Goal: Communication & Community: Share content

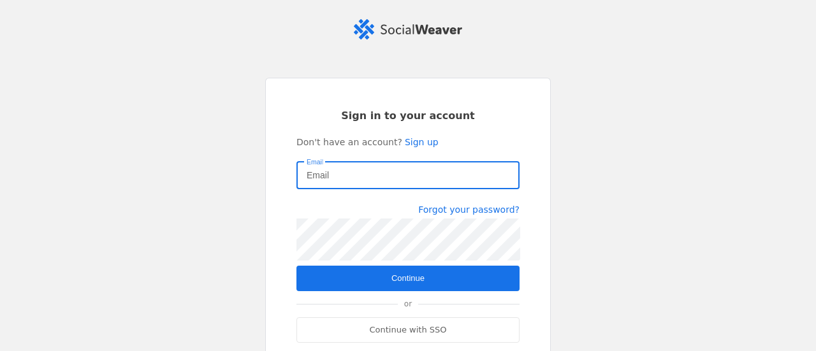
click at [354, 178] on input "Email" at bounding box center [408, 175] width 203 height 15
type input "[EMAIL_ADDRESS][PERSON_NAME][DOMAIN_NAME]"
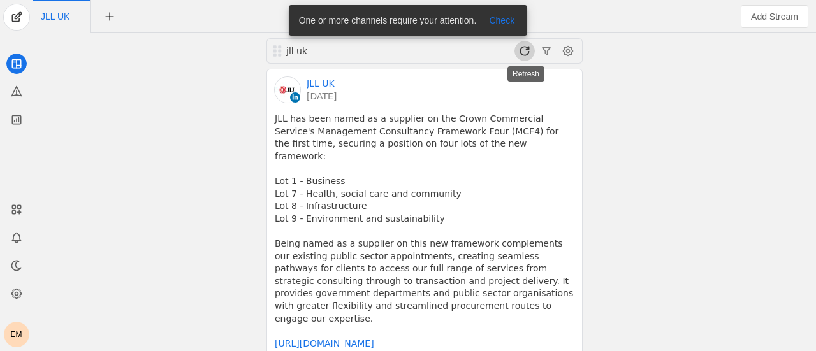
click at [525, 47] on span at bounding box center [525, 51] width 20 height 20
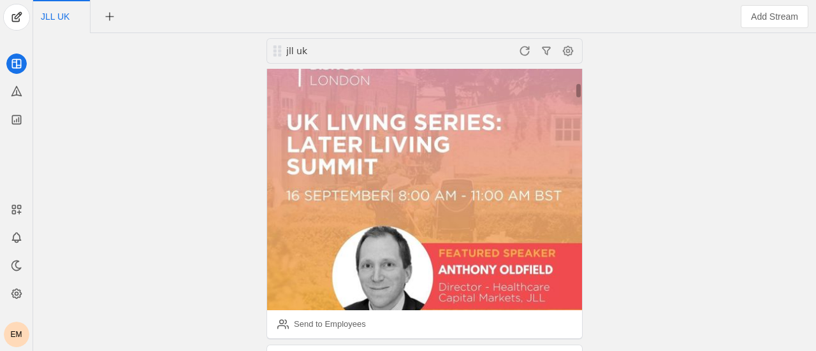
scroll to position [269, 0]
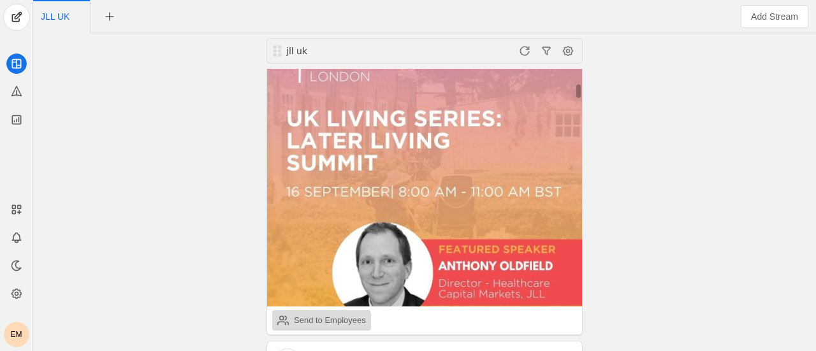
click at [307, 314] on div "Send to Employees" at bounding box center [330, 320] width 72 height 13
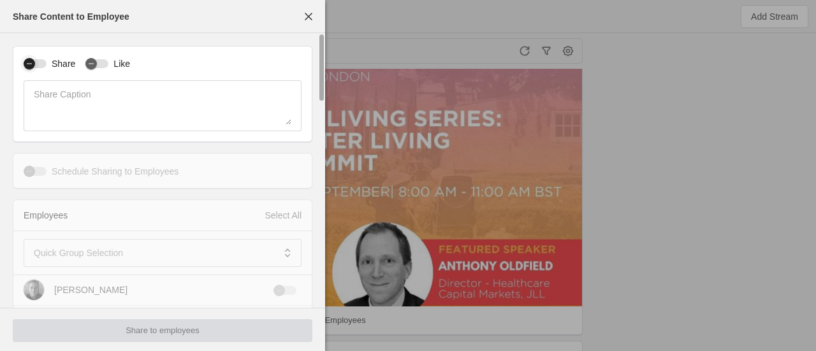
click at [22, 64] on div "button" at bounding box center [29, 64] width 18 height 18
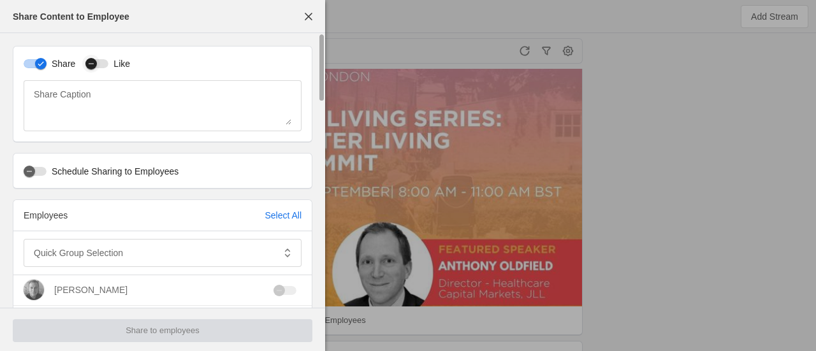
click at [89, 64] on icon "button" at bounding box center [91, 64] width 5 height 1
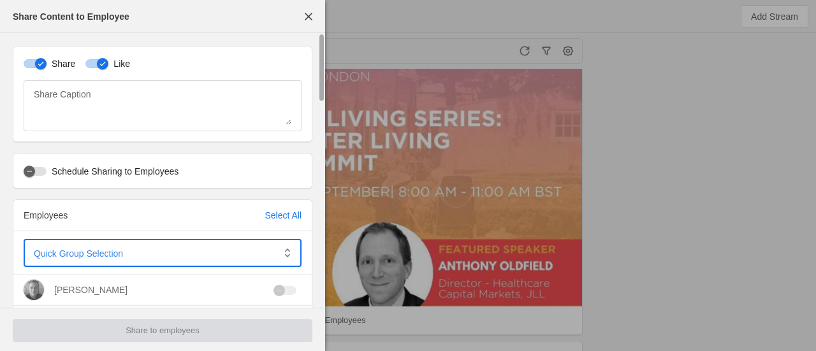
click at [165, 259] on span at bounding box center [154, 253] width 240 height 13
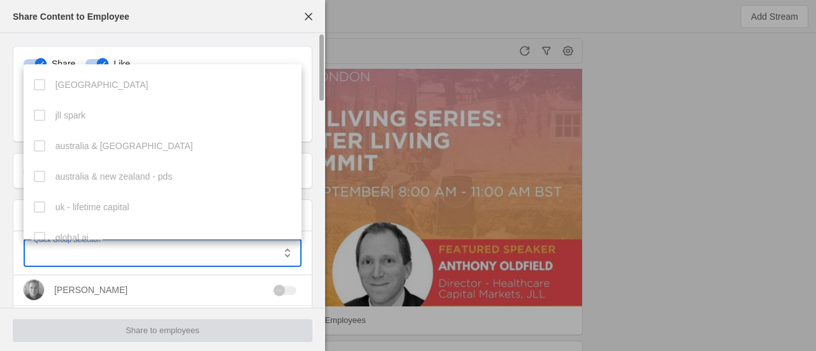
scroll to position [350, 0]
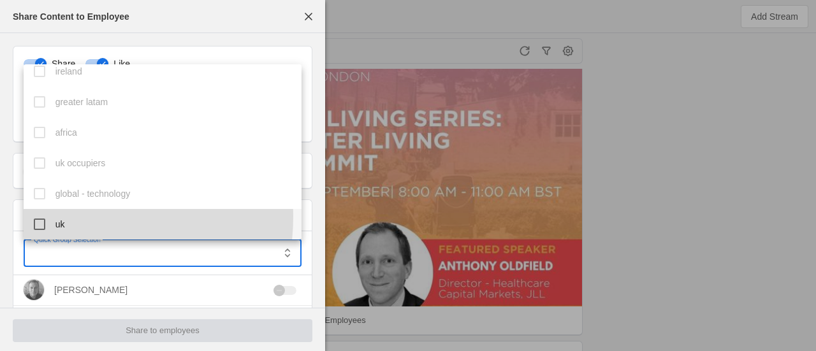
click at [48, 216] on mat-option "uk" at bounding box center [163, 224] width 279 height 31
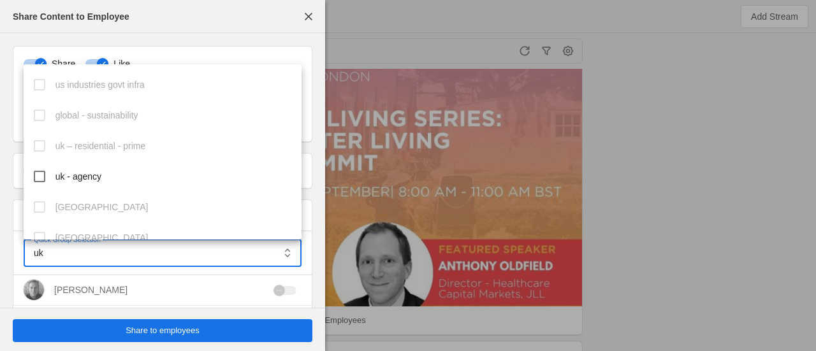
scroll to position [544, 0]
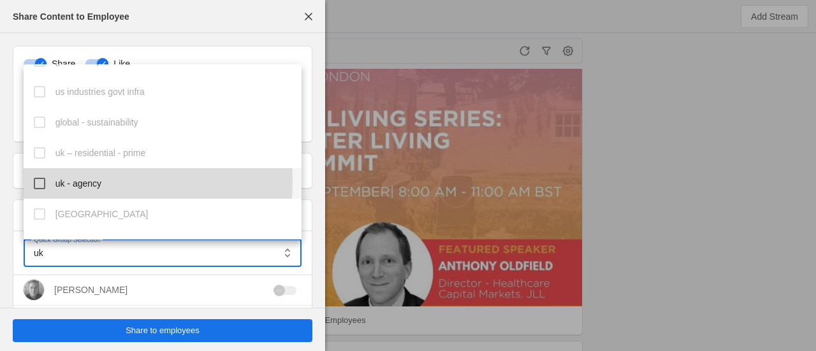
click at [34, 181] on mat-pseudo-checkbox at bounding box center [39, 183] width 11 height 11
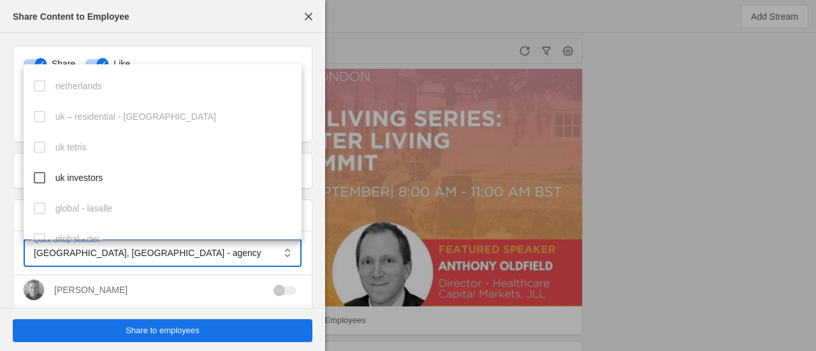
scroll to position [737, 0]
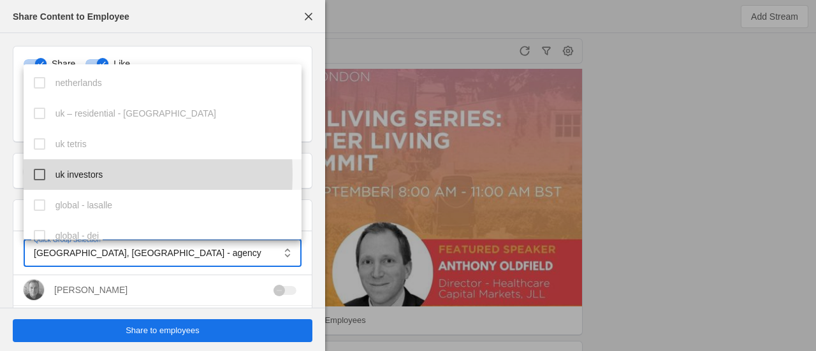
click at [36, 175] on mat-pseudo-checkbox at bounding box center [39, 174] width 11 height 11
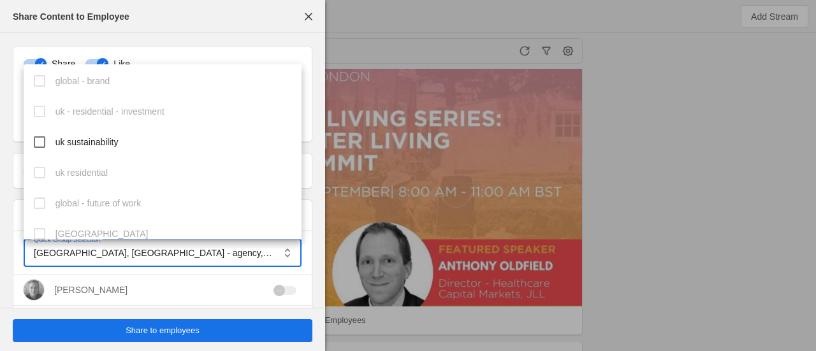
scroll to position [1108, 0]
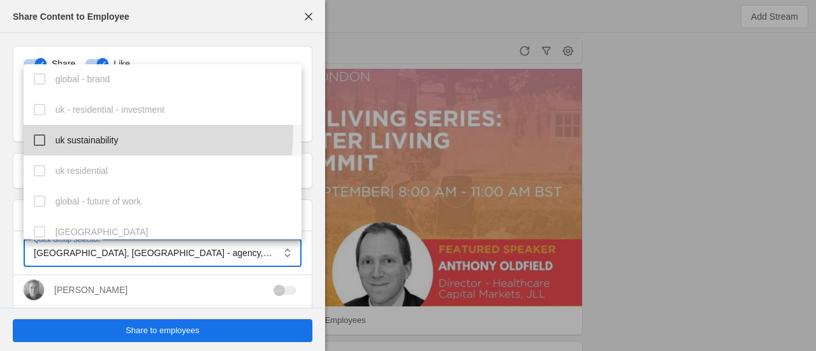
click at [45, 128] on mat-option "uk sustainability" at bounding box center [163, 140] width 279 height 31
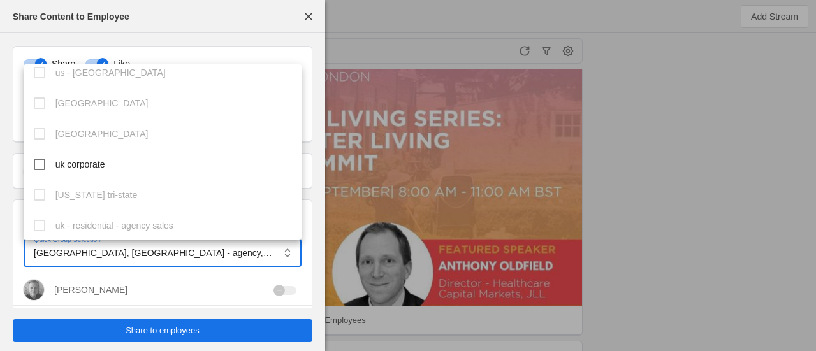
scroll to position [1515, 0]
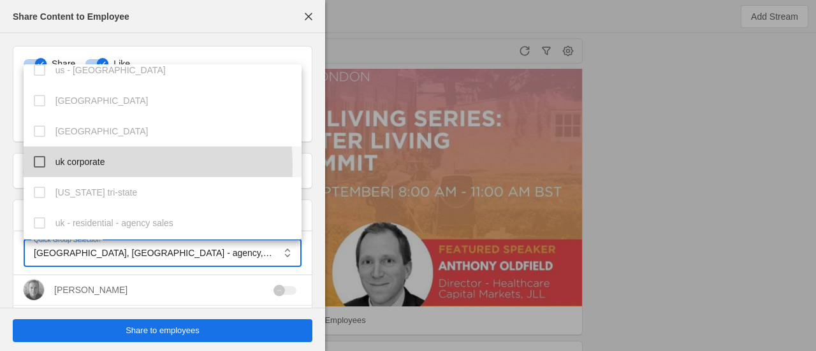
click at [52, 166] on mat-option "uk corporate" at bounding box center [163, 162] width 279 height 31
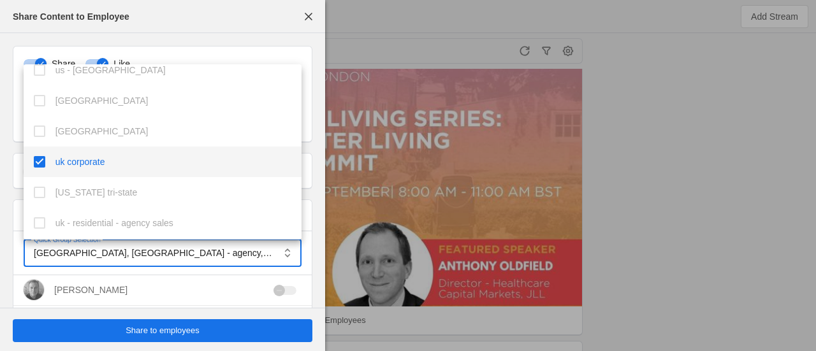
click at [659, 233] on div at bounding box center [408, 175] width 816 height 351
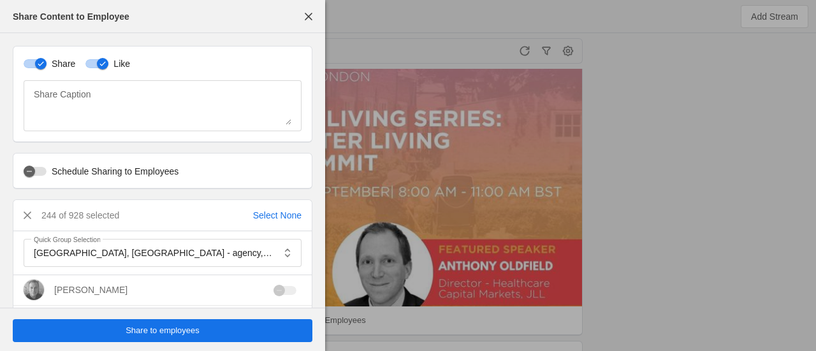
click at [161, 330] on span "Share to employees" at bounding box center [163, 331] width 74 height 13
